Goal: Navigation & Orientation: Find specific page/section

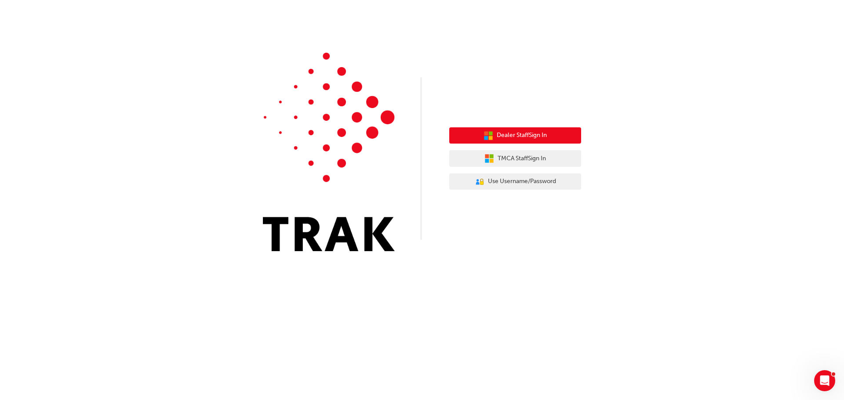
click at [504, 139] on span "Dealer Staff Sign In" at bounding box center [522, 136] width 50 height 10
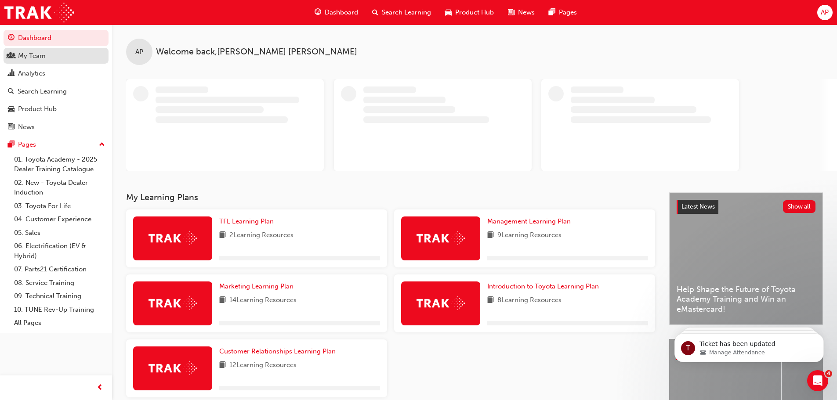
click at [30, 58] on div "My Team" at bounding box center [32, 56] width 28 height 10
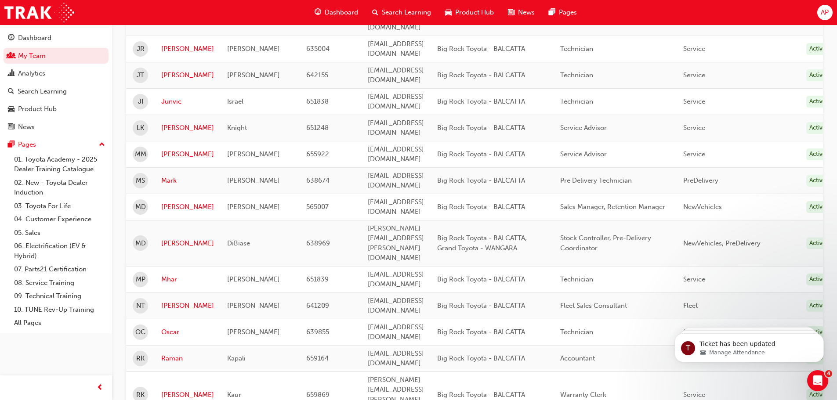
scroll to position [923, 0]
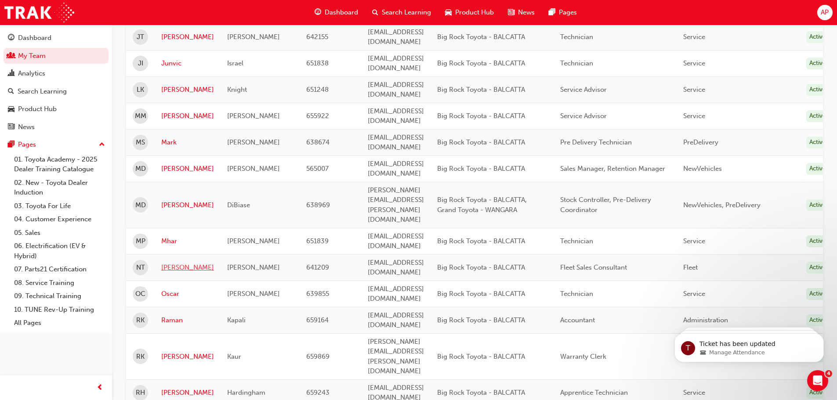
click at [179, 263] on link "Nathan" at bounding box center [187, 268] width 53 height 10
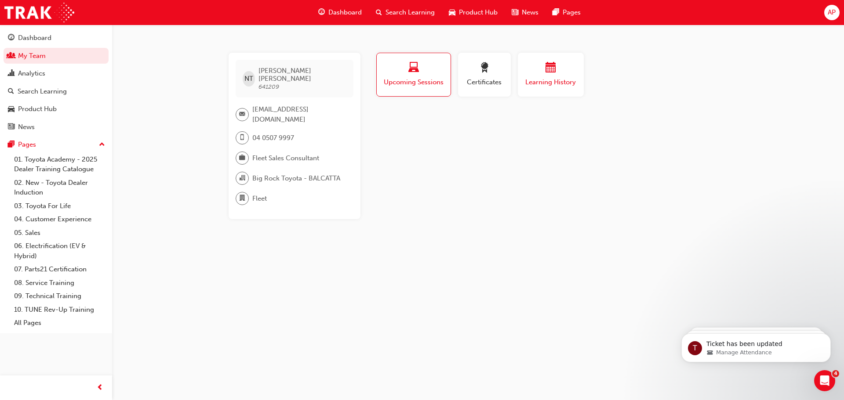
click at [548, 72] on span "calendar-icon" at bounding box center [551, 68] width 11 height 12
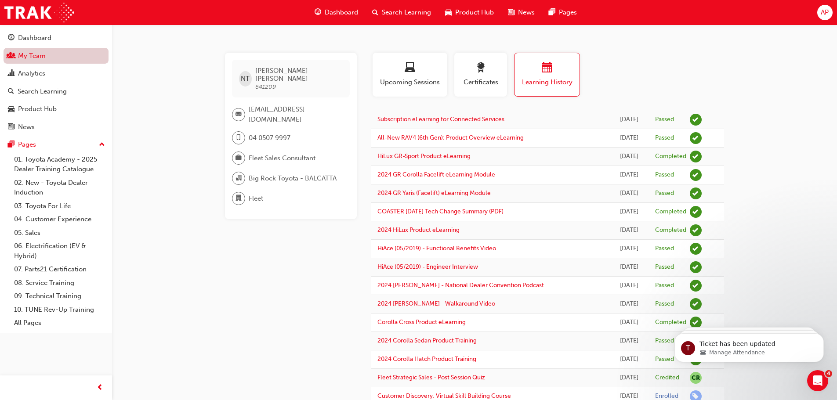
click at [37, 58] on link "My Team" at bounding box center [56, 56] width 105 height 16
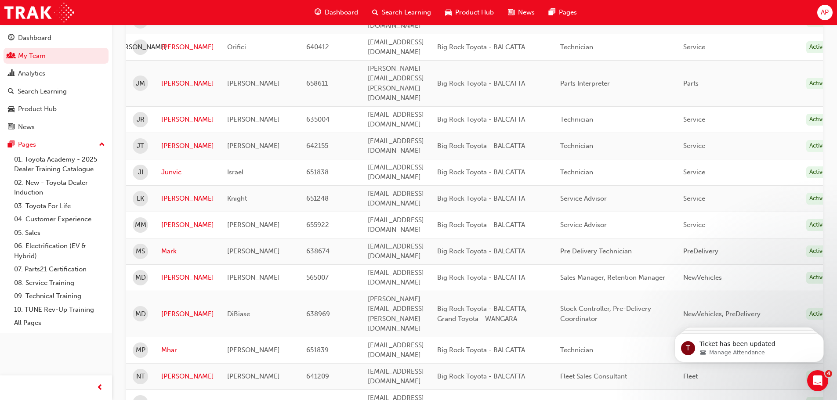
scroll to position [789, 0]
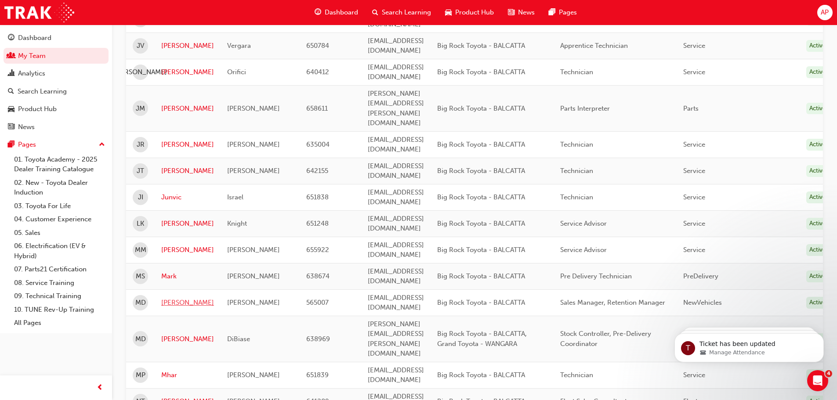
click at [176, 298] on link "Matthew" at bounding box center [187, 303] width 53 height 10
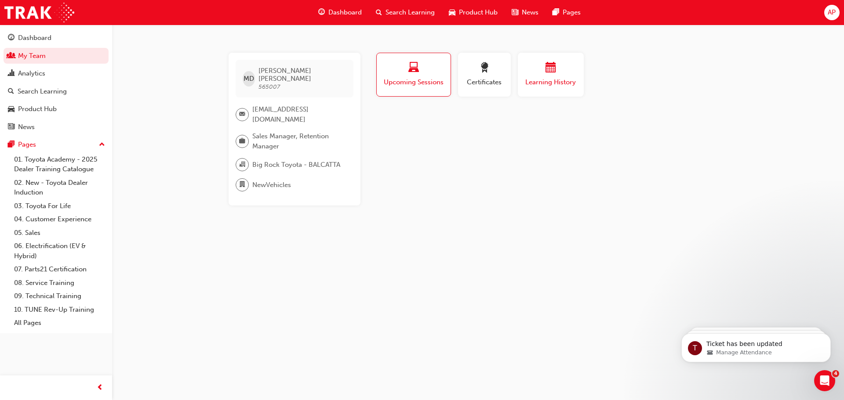
click at [554, 73] on span "calendar-icon" at bounding box center [551, 68] width 11 height 12
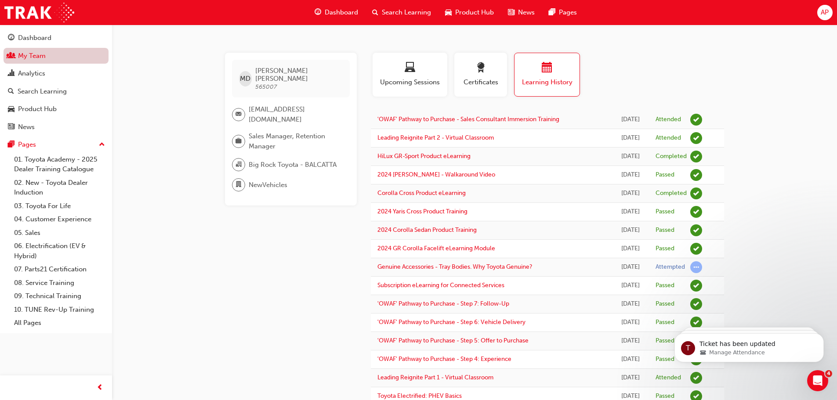
click at [44, 58] on link "My Team" at bounding box center [56, 56] width 105 height 16
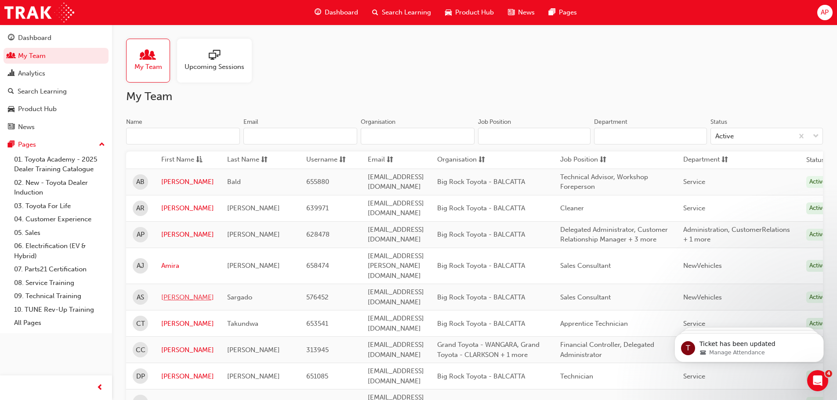
click at [178, 293] on link "Antonio" at bounding box center [187, 298] width 53 height 10
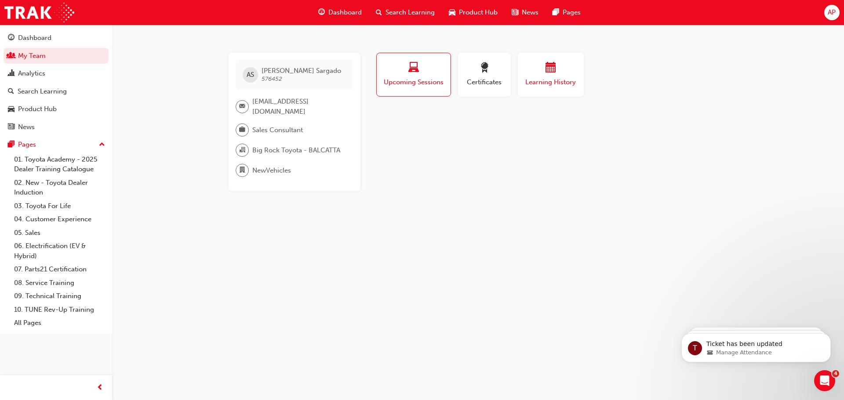
click at [552, 65] on span "calendar-icon" at bounding box center [551, 68] width 11 height 12
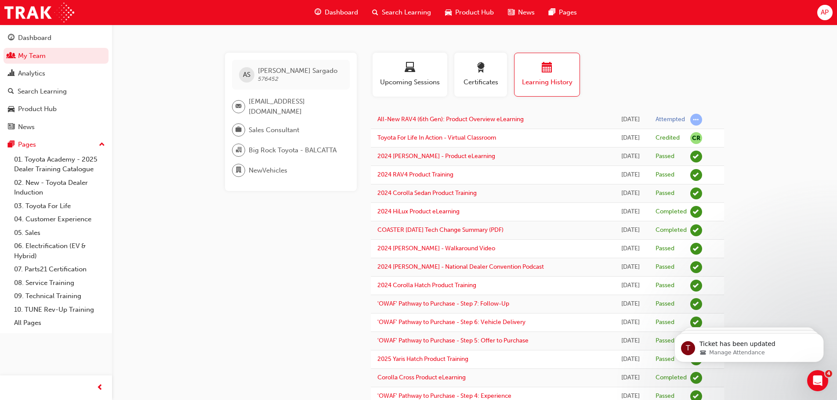
click at [826, 10] on span "AP" at bounding box center [825, 12] width 8 height 10
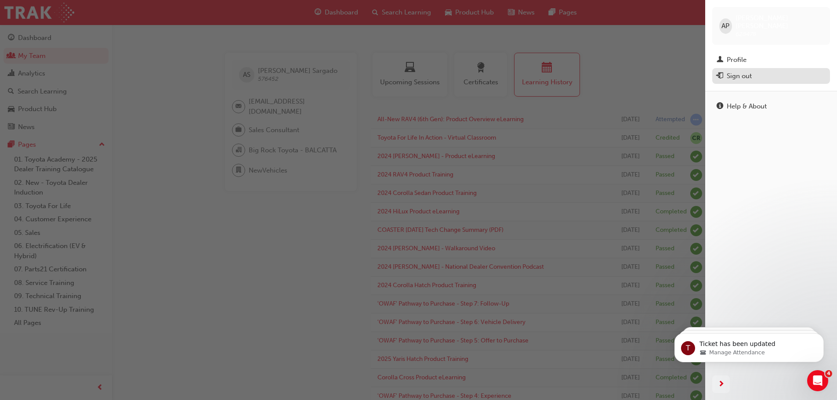
click at [731, 71] on div "Sign out" at bounding box center [739, 76] width 25 height 10
